Goal: Use online tool/utility: Utilize a website feature to perform a specific function

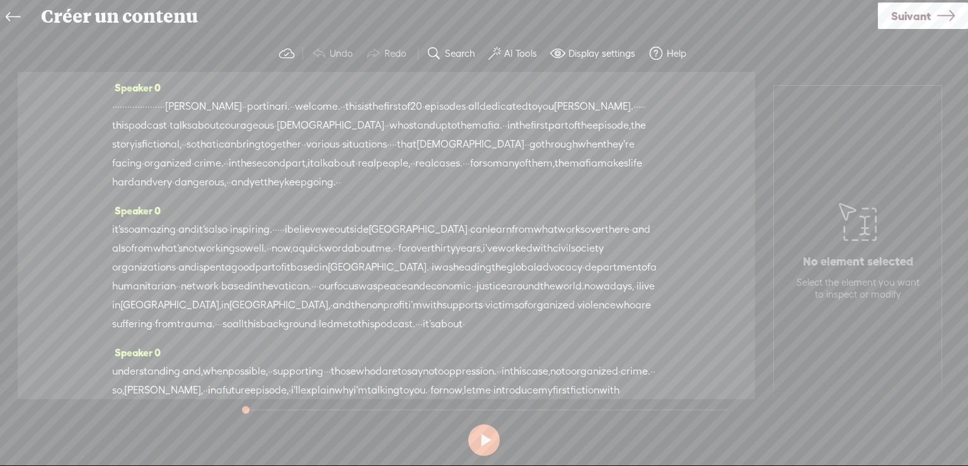
click at [753, 422] on div "Trebble audio editor works best with Google Chrome or Firefox. Please switch yo…" at bounding box center [484, 247] width 943 height 425
click at [454, 52] on label "Search" at bounding box center [460, 53] width 30 height 13
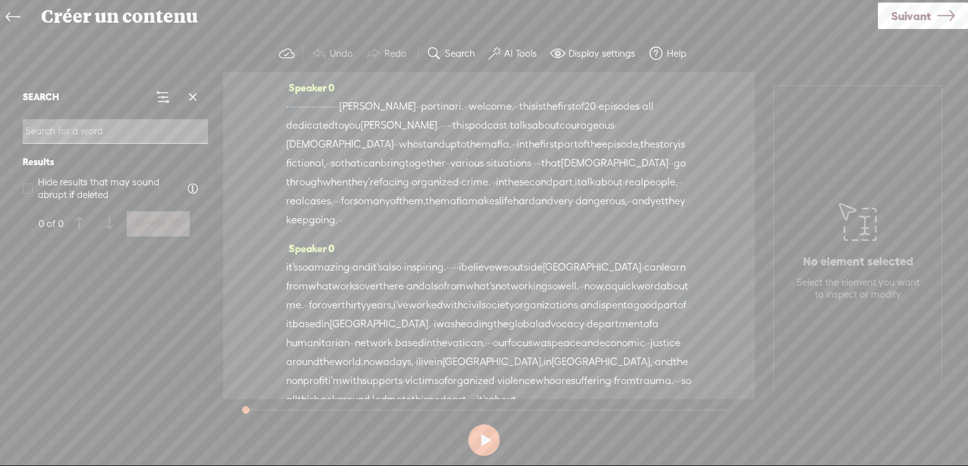
click at [166, 328] on div at bounding box center [115, 324] width 195 height 160
click at [193, 93] on span at bounding box center [192, 97] width 19 height 19
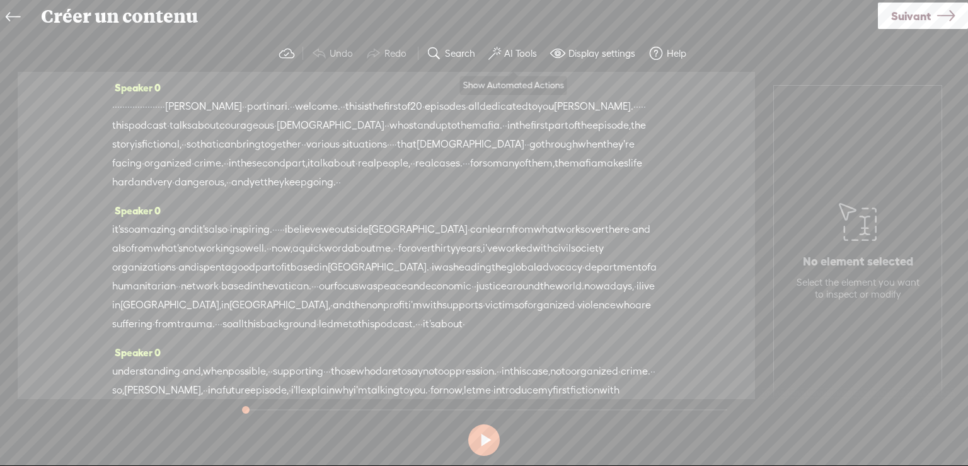
click at [505, 54] on label "AI Tools" at bounding box center [520, 53] width 33 height 13
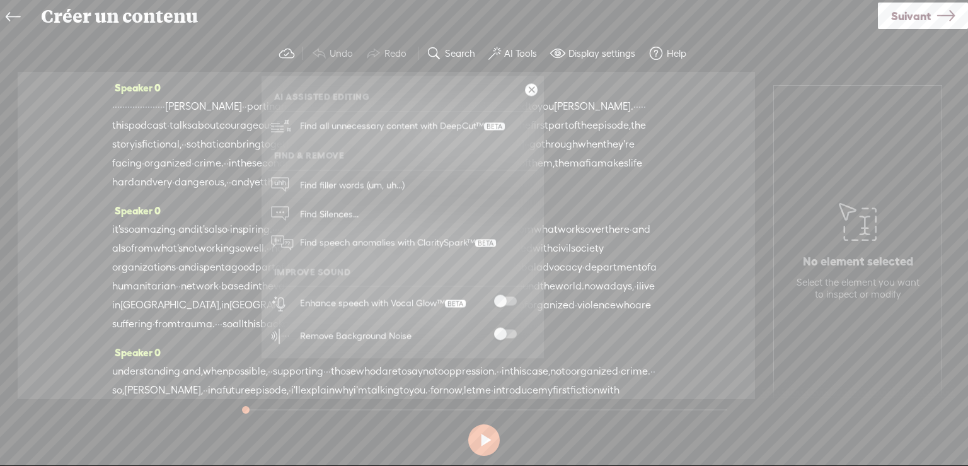
click at [509, 333] on span at bounding box center [505, 334] width 23 height 9
click at [912, 14] on span "Suivant" at bounding box center [911, 16] width 40 height 32
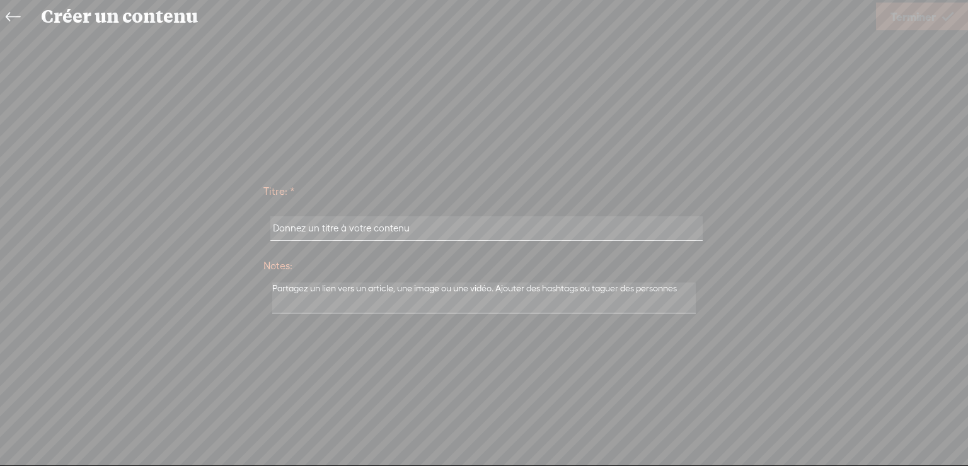
click at [11, 13] on icon at bounding box center [13, 17] width 14 height 28
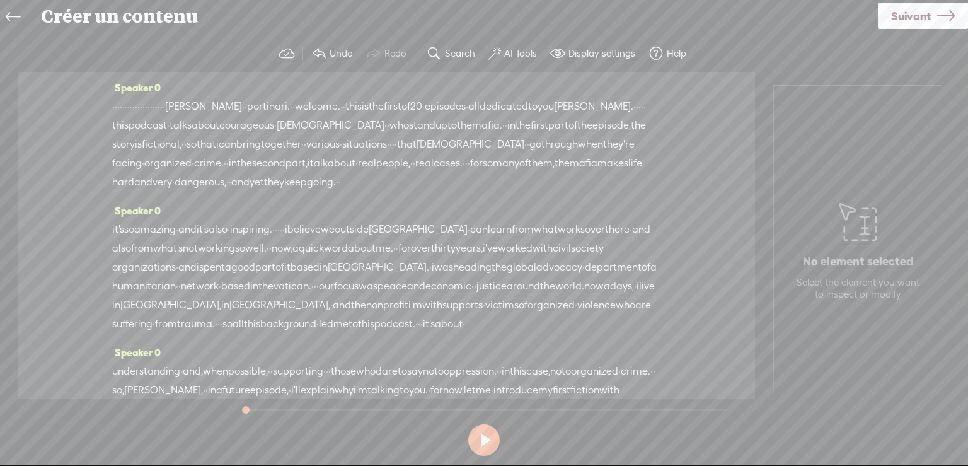
click at [507, 52] on label "AI Tools" at bounding box center [520, 53] width 33 height 13
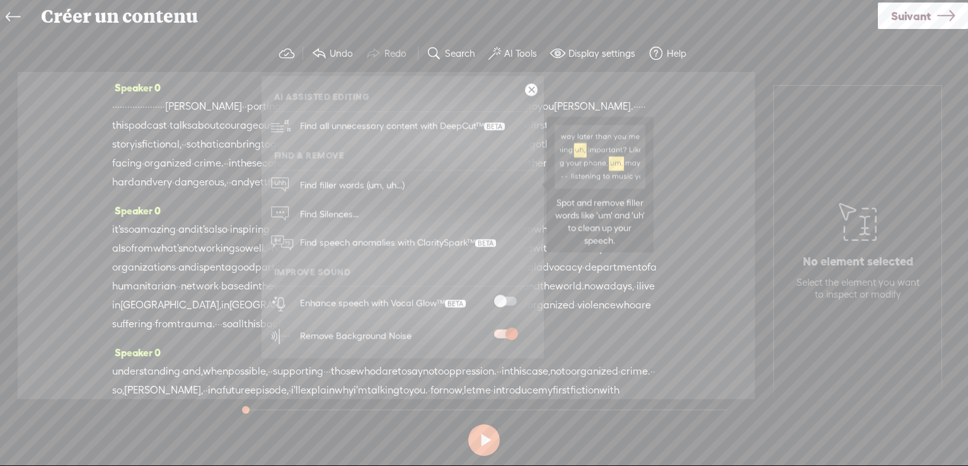
click at [484, 182] on link "Find filler words (um, uh...)" at bounding box center [403, 184] width 270 height 29
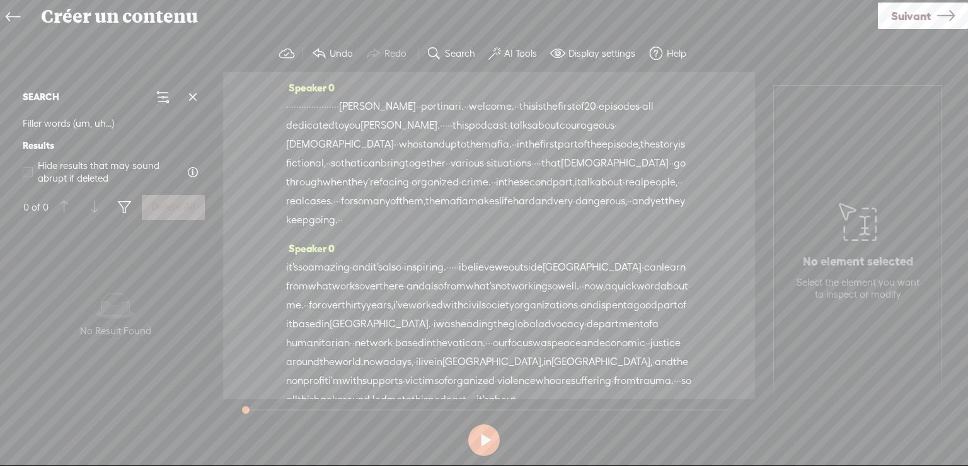
click at [94, 207] on div at bounding box center [94, 207] width 30 height 30
click at [119, 121] on div "Filler words (um, uh...)" at bounding box center [115, 123] width 185 height 23
click at [161, 94] on span at bounding box center [162, 96] width 15 height 15
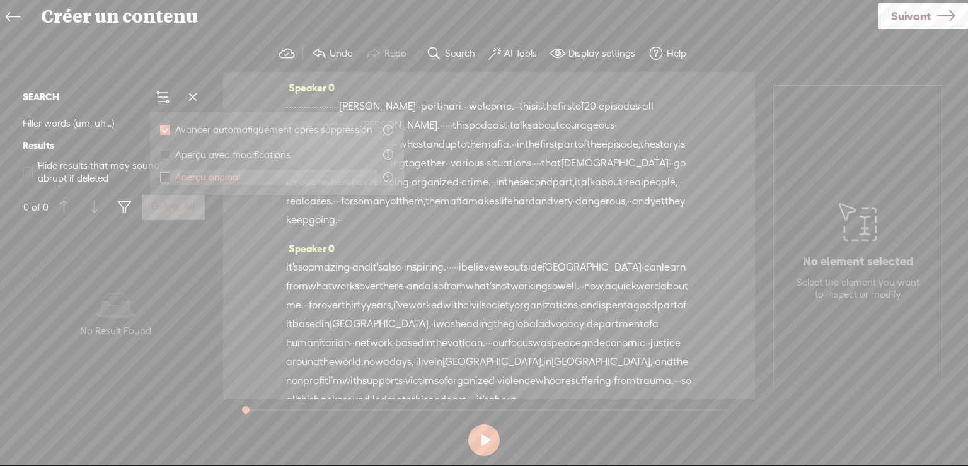
click at [164, 174] on span at bounding box center [165, 177] width 10 height 10
click at [164, 174] on input "Aperçu original" at bounding box center [165, 177] width 10 height 10
checkbox input "true"
click at [163, 152] on span at bounding box center [165, 154] width 10 height 10
click at [163, 152] on input "Aperçu avec modifications" at bounding box center [165, 154] width 10 height 10
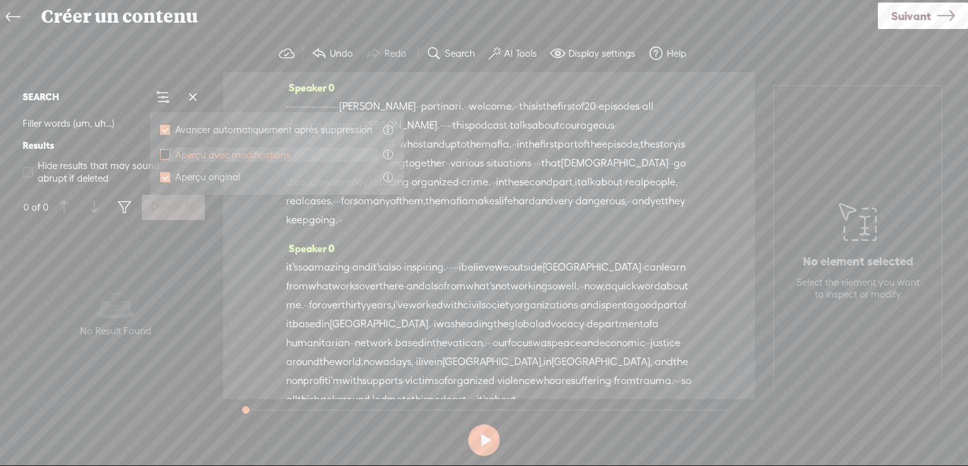
checkbox input "true"
checkbox input "false"
click at [177, 250] on div "No data No Result Found" at bounding box center [115, 315] width 195 height 176
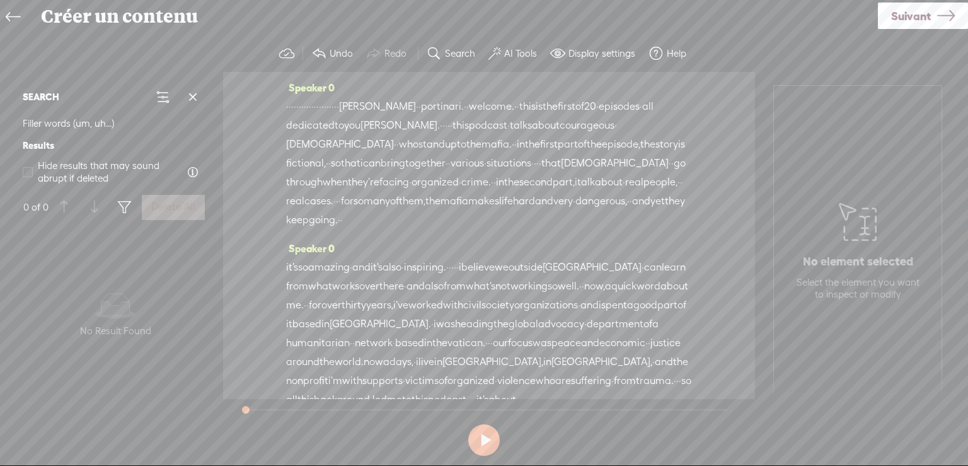
click at [456, 52] on label "Search" at bounding box center [460, 53] width 30 height 13
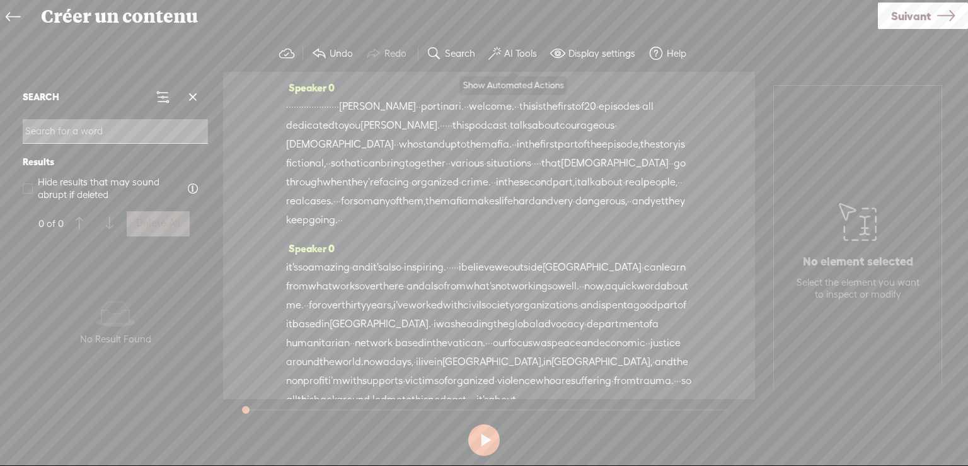
click at [510, 52] on label "AI Tools" at bounding box center [520, 53] width 33 height 13
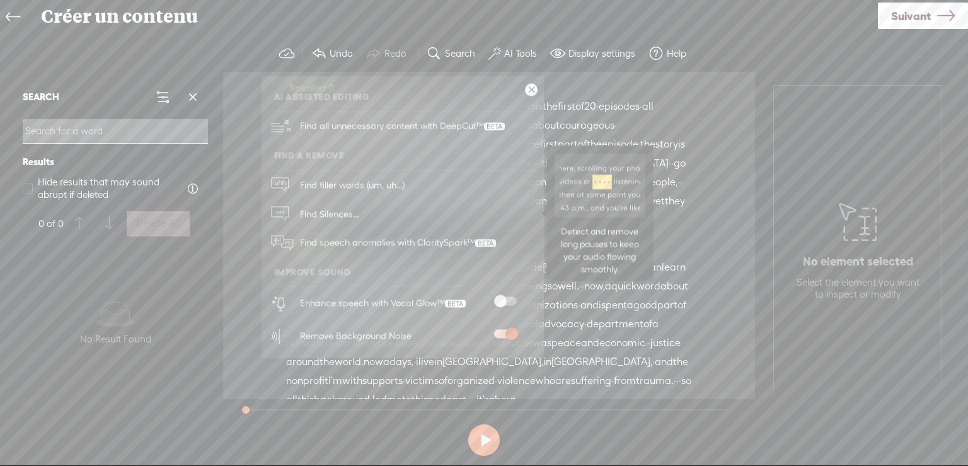
click at [338, 211] on span "Find Silences..." at bounding box center [329, 214] width 67 height 28
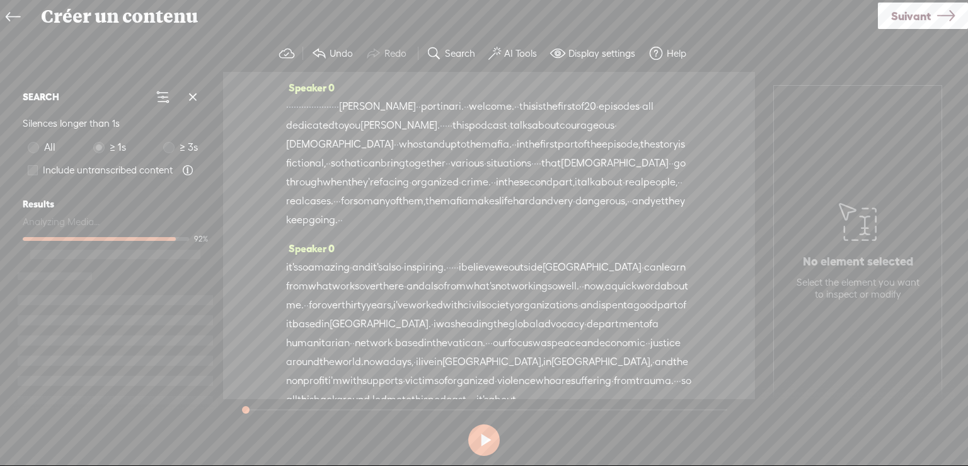
click at [602, 52] on label "Display settings" at bounding box center [601, 53] width 67 height 13
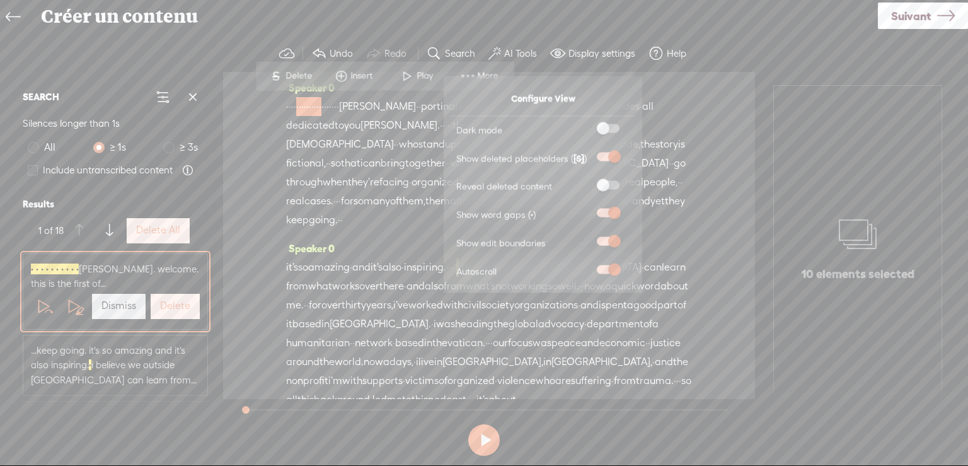
click at [616, 183] on span at bounding box center [608, 184] width 23 height 9
click at [587, 180] on input "checkbox" at bounding box center [587, 180] width 0 height 0
click at [236, 79] on div "Speaker 0 · · · · · · · · · · · · · · · · · · · · · [PERSON_NAME] · · [GEOGRAPH…" at bounding box center [489, 235] width 532 height 327
